Goal: Transaction & Acquisition: Download file/media

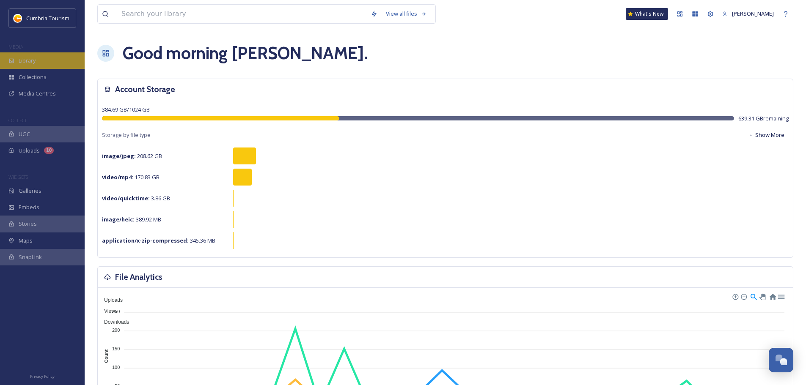
click at [41, 59] on div "Library" at bounding box center [42, 60] width 85 height 16
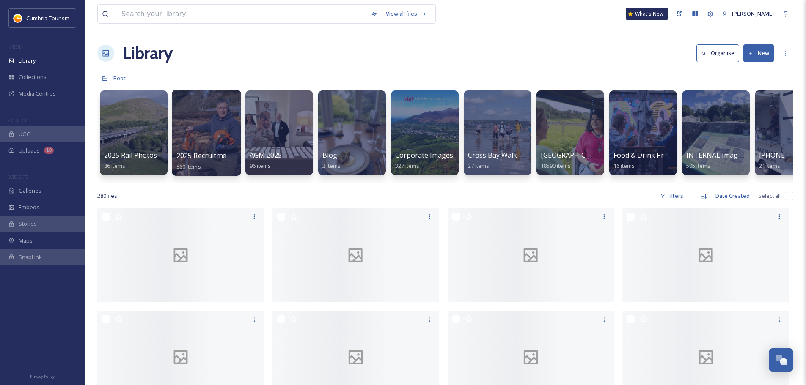
click at [195, 123] on div at bounding box center [206, 133] width 69 height 86
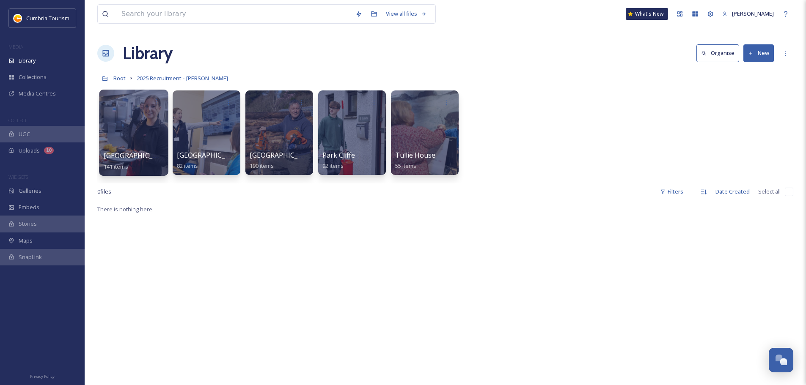
click at [137, 145] on div at bounding box center [133, 133] width 69 height 86
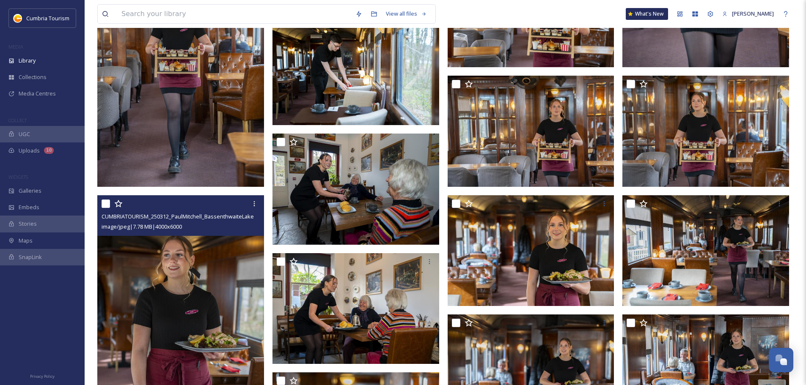
scroll to position [2749, 0]
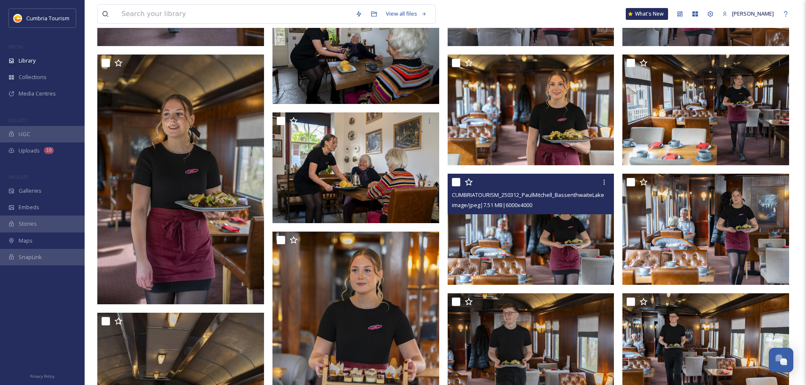
click at [488, 230] on img at bounding box center [530, 229] width 167 height 111
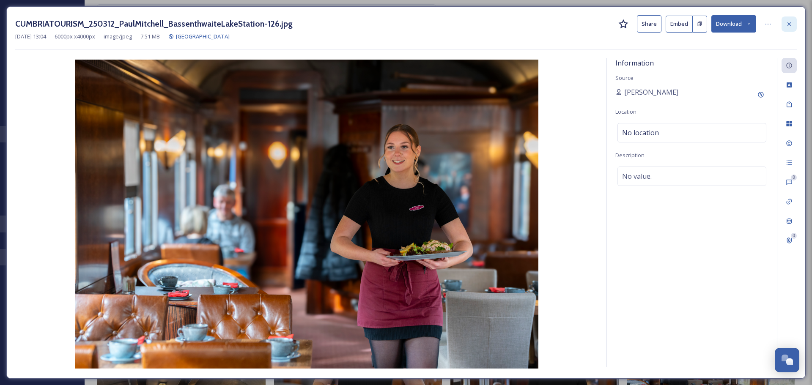
click at [790, 24] on icon at bounding box center [788, 23] width 3 height 3
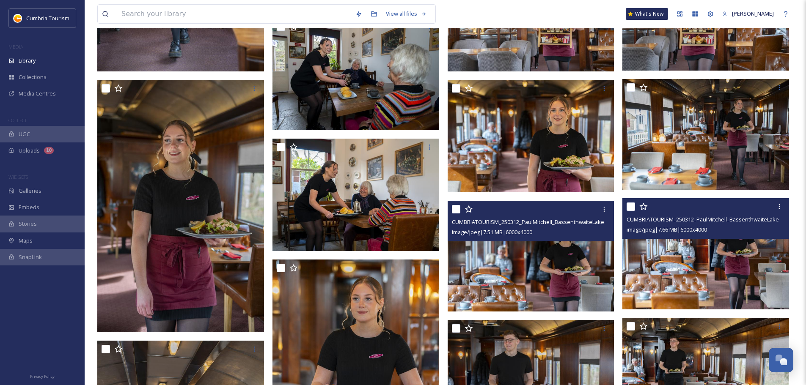
click at [738, 255] on img at bounding box center [705, 253] width 167 height 111
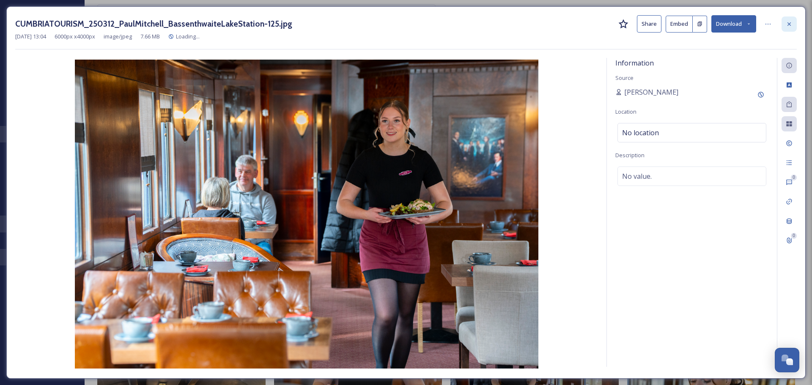
click at [783, 24] on div at bounding box center [789, 23] width 15 height 15
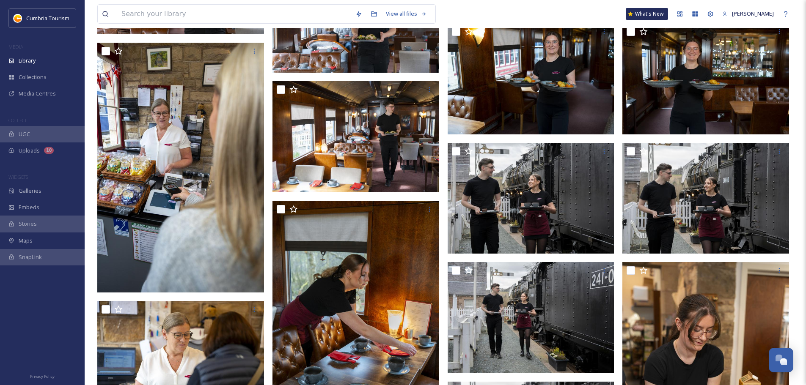
scroll to position [3637, 0]
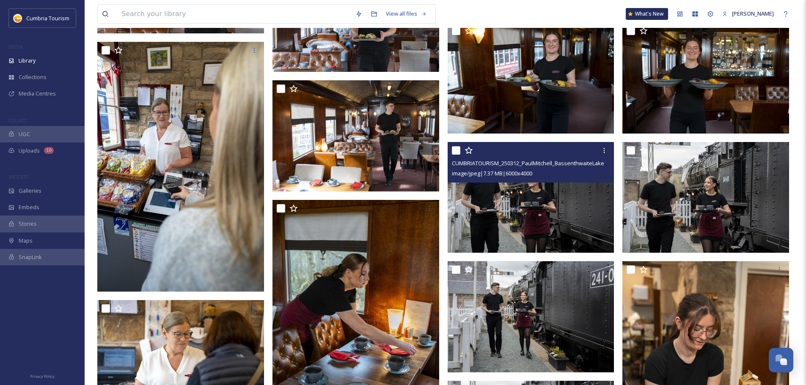
click at [571, 227] on img at bounding box center [530, 197] width 167 height 111
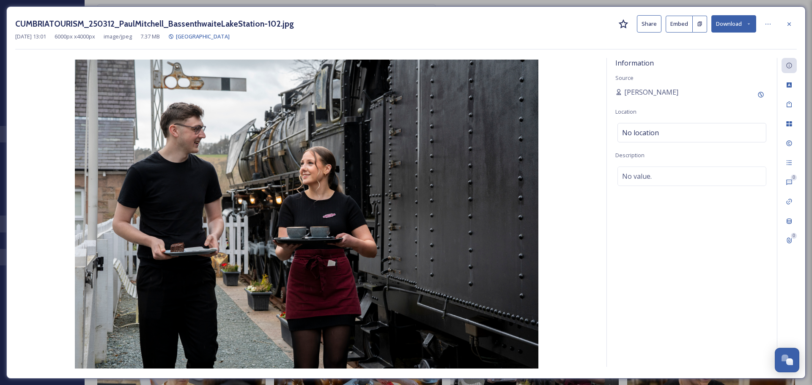
click at [743, 24] on button "Download" at bounding box center [733, 23] width 45 height 17
click at [713, 46] on span "Download Original (6000 x 4000)" at bounding box center [712, 43] width 80 height 8
click at [787, 21] on icon at bounding box center [789, 24] width 7 height 7
